Goal: Information Seeking & Learning: Understand process/instructions

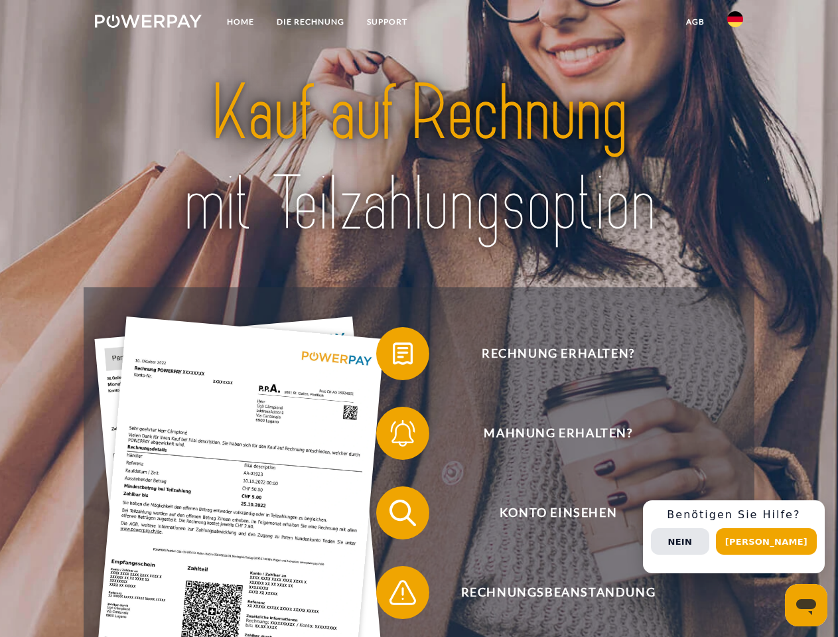
click at [148, 23] on img at bounding box center [148, 21] width 107 height 13
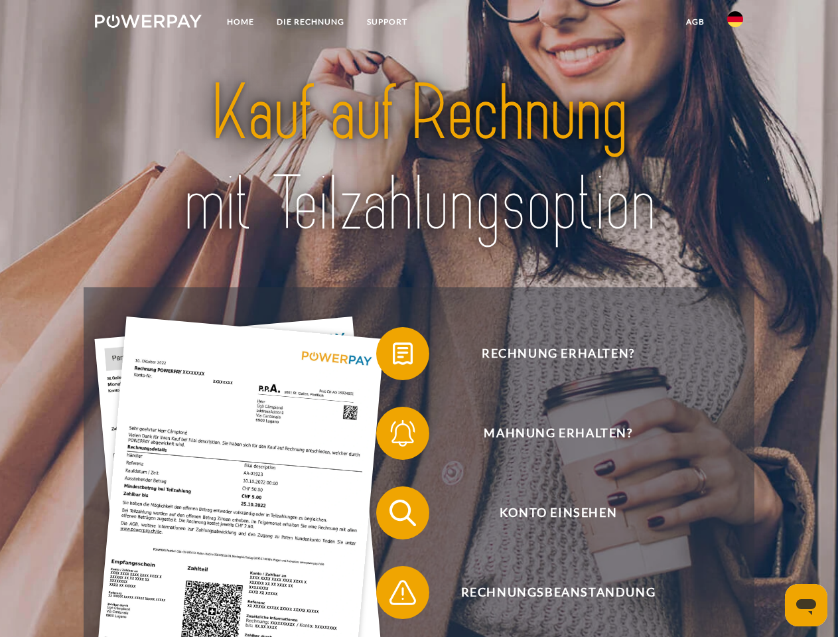
click at [735, 23] on img at bounding box center [735, 19] width 16 height 16
click at [695, 22] on link "agb" at bounding box center [695, 22] width 41 height 24
click at [393, 356] on span at bounding box center [383, 353] width 66 height 66
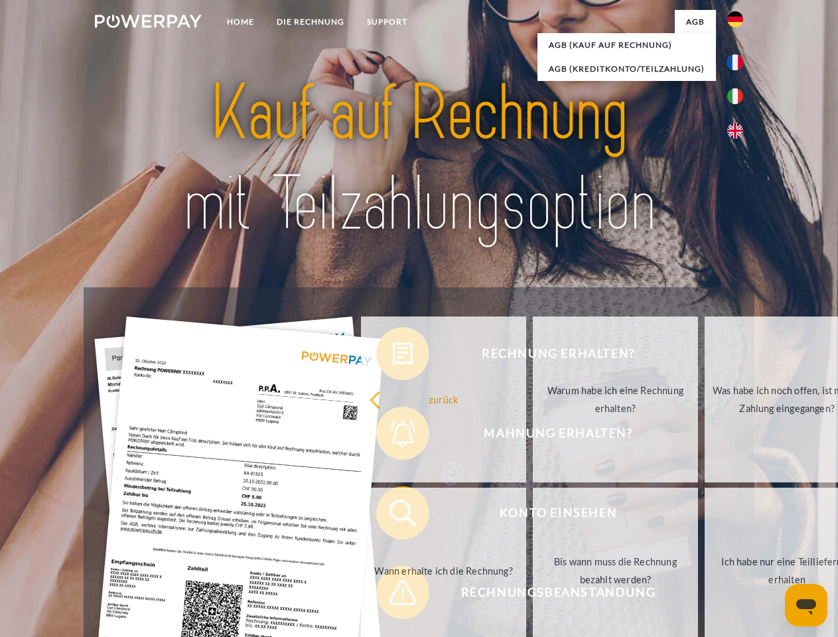
click at [533, 436] on link "Warum habe ich eine Rechnung erhalten?" at bounding box center [615, 399] width 165 height 166
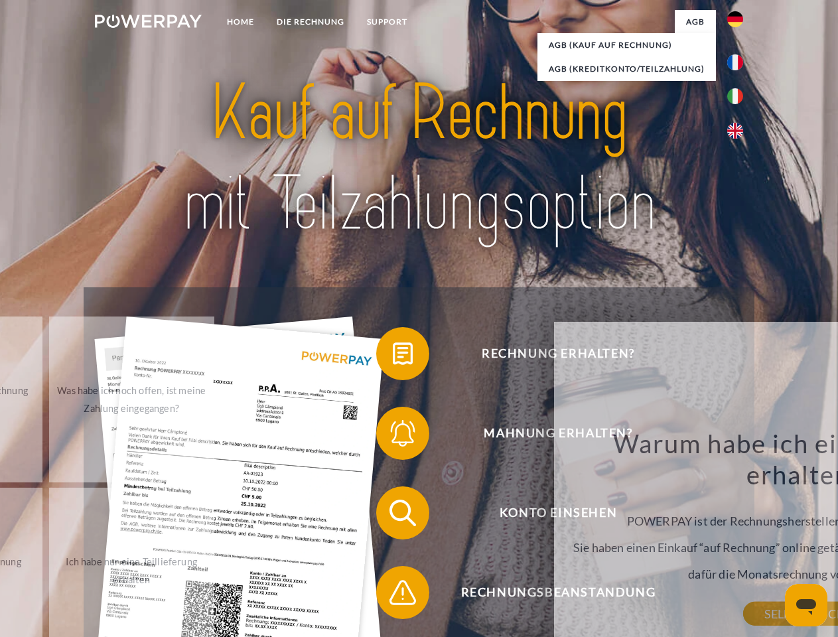
click at [393, 516] on div "Rechnung erhalten? Mahnung erhalten? Konto einsehen" at bounding box center [419, 552] width 670 height 531
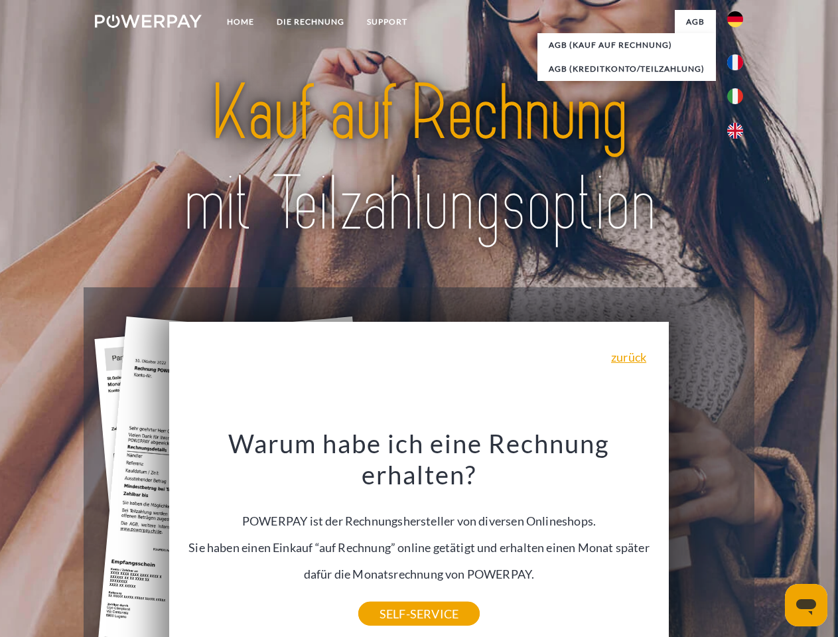
click at [393, 595] on div "Warum habe ich eine Rechnung erhalten? POWERPAY ist der Rechnungshersteller von…" at bounding box center [419, 520] width 484 height 186
click at [738, 537] on div "Rechnung erhalten? Mahnung erhalten? Konto einsehen" at bounding box center [419, 552] width 670 height 531
click at [706, 539] on span "Konto einsehen" at bounding box center [557, 512] width 325 height 53
click at [771, 541] on header "Home DIE RECHNUNG SUPPORT" at bounding box center [419, 458] width 838 height 916
